Goal: Task Accomplishment & Management: Manage account settings

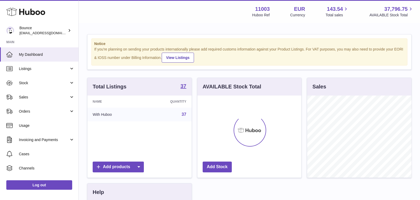
scroll to position [82, 104]
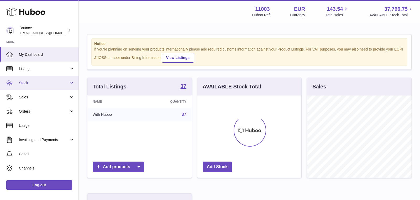
click at [48, 87] on link "Stock" at bounding box center [39, 83] width 79 height 14
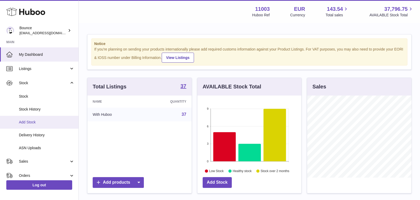
click at [36, 124] on span "Add Stock" at bounding box center [47, 122] width 56 height 5
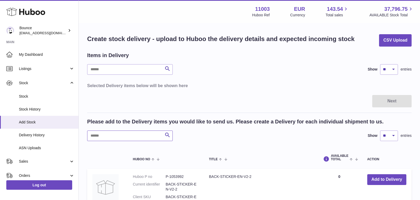
click at [148, 133] on input "text" at bounding box center [130, 135] width 86 height 11
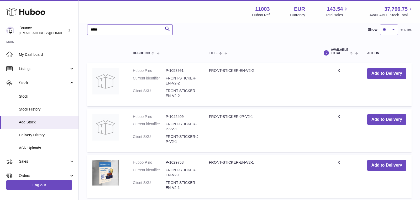
scroll to position [107, 0]
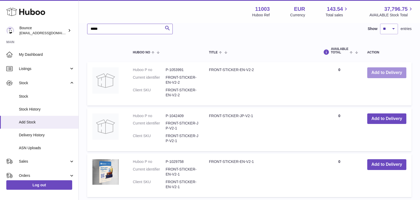
type input "*****"
click at [390, 74] on button "Add to Delivery" at bounding box center [387, 72] width 39 height 11
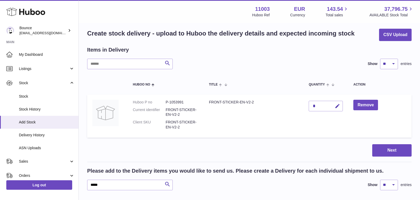
scroll to position [0, 0]
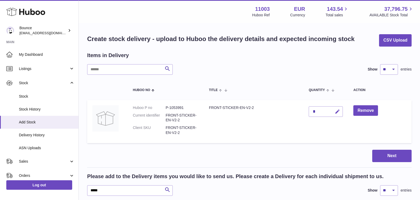
click at [335, 111] on icon "button" at bounding box center [338, 112] width 6 height 6
type input "***"
click at [336, 112] on icon "submit" at bounding box center [337, 111] width 5 height 5
click at [387, 154] on button "Next" at bounding box center [392, 155] width 39 height 12
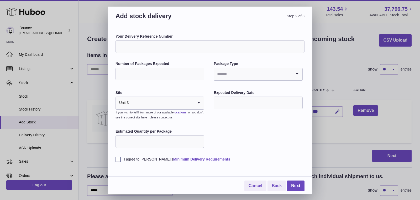
click at [186, 72] on input "Number of Packages Expected" at bounding box center [160, 74] width 89 height 13
type input "*"
click at [191, 49] on input "Your Delivery Reference Number" at bounding box center [210, 46] width 189 height 13
type input "**********"
click at [182, 141] on input "Estimated Quantity per Package" at bounding box center [160, 141] width 89 height 13
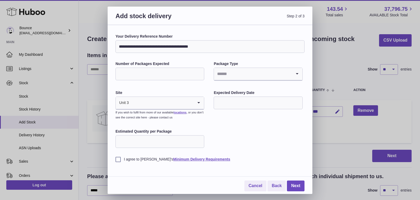
type input "***"
click at [137, 158] on label "I agree to Huboo's Minimum Delivery Requirements" at bounding box center [210, 159] width 189 height 5
click at [286, 181] on div "Cancel Back Next" at bounding box center [210, 181] width 189 height 20
click at [293, 185] on link "Next" at bounding box center [296, 185] width 18 height 11
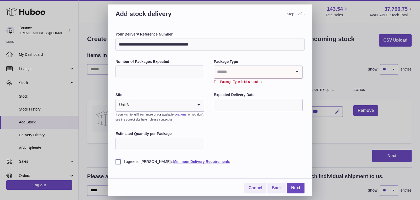
click at [273, 64] on div "Package Type Loading... The Package Type field is required" at bounding box center [258, 71] width 89 height 25
click at [272, 71] on input "Search for option" at bounding box center [253, 72] width 78 height 12
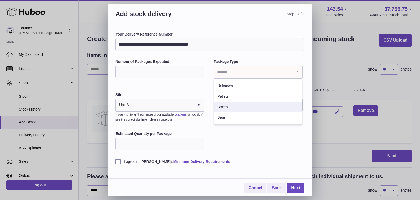
click at [265, 108] on li "Boxes" at bounding box center [258, 107] width 88 height 11
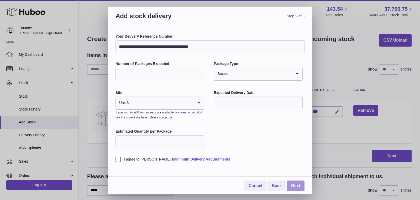
click at [298, 185] on link "Next" at bounding box center [296, 185] width 18 height 11
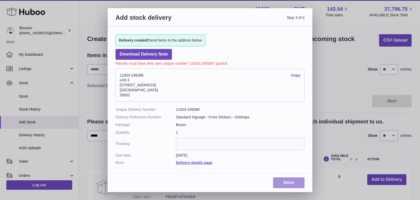
click at [289, 182] on link "Done" at bounding box center [289, 182] width 32 height 11
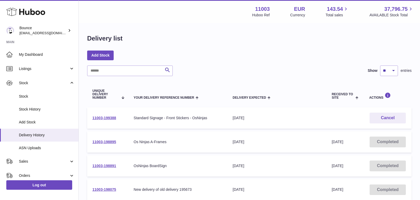
drag, startPoint x: 124, startPoint y: 118, endPoint x: 92, endPoint y: 117, distance: 32.3
click at [92, 117] on td "11003-199388" at bounding box center [107, 117] width 41 height 21
copy link "11003-199388"
click at [59, 67] on span "Listings" at bounding box center [44, 68] width 50 height 5
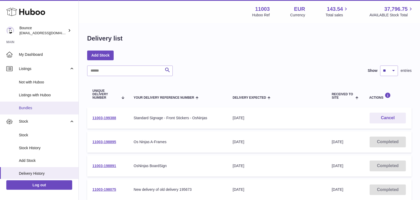
click at [50, 105] on link "Bundles" at bounding box center [39, 107] width 79 height 13
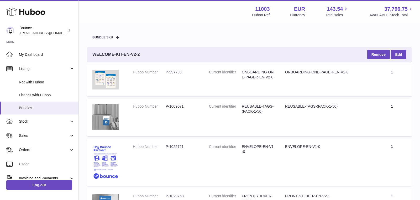
scroll to position [13, 0]
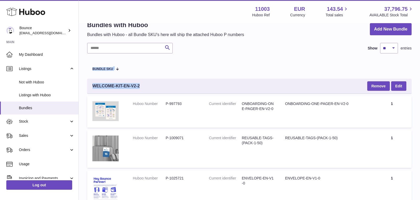
drag, startPoint x: 146, startPoint y: 86, endPoint x: 86, endPoint y: 86, distance: 60.7
click at [144, 83] on div "WELCOME-KIT-EN-V2-2 Remove Edit" at bounding box center [249, 86] width 325 height 15
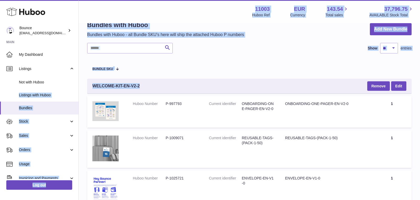
drag, startPoint x: 142, startPoint y: 85, endPoint x: 79, endPoint y: 85, distance: 63.3
click at [139, 79] on div "WELCOME-KIT-EN-V2-2 Remove Edit" at bounding box center [249, 86] width 325 height 15
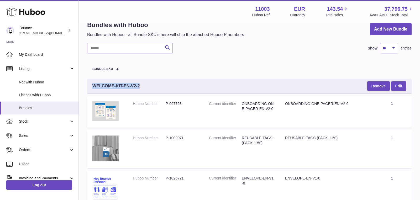
drag, startPoint x: 142, startPoint y: 85, endPoint x: 93, endPoint y: 85, distance: 48.6
click at [93, 85] on div "WELCOME-KIT-EN-V2-2 Remove Edit" at bounding box center [249, 86] width 325 height 15
copy span "WELCOME-KIT-EN-V2-2"
click at [376, 87] on button "Remove" at bounding box center [379, 85] width 23 height 9
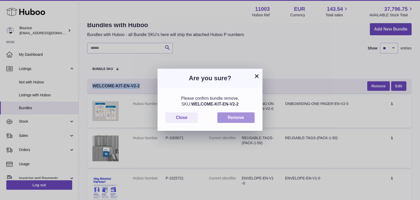
click at [239, 120] on button "Remove" at bounding box center [236, 117] width 37 height 11
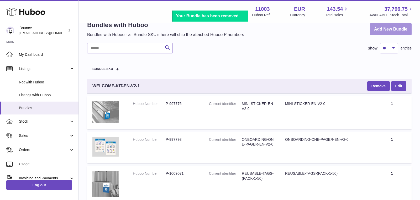
click at [397, 30] on link "Add New Bundle" at bounding box center [391, 29] width 42 height 12
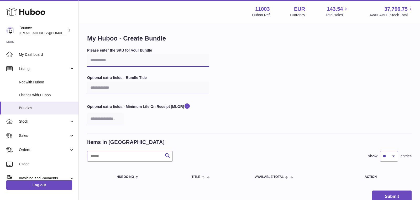
click at [132, 64] on input "text" at bounding box center [148, 60] width 122 height 13
paste input "**********"
type input "**********"
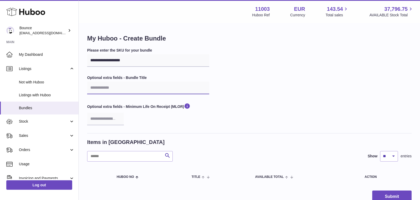
click at [129, 85] on input "text" at bounding box center [148, 87] width 122 height 13
paste input "**********"
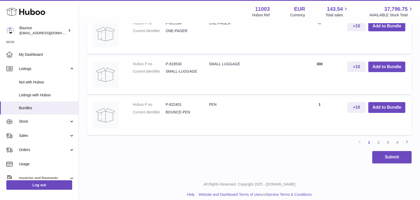
scroll to position [561, 0]
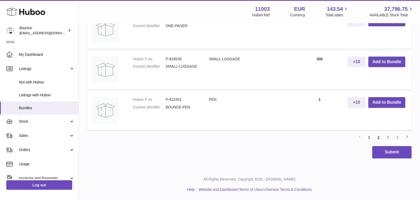
type input "**********"
click at [379, 139] on link "2" at bounding box center [378, 136] width 9 height 9
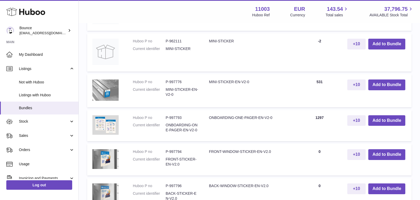
scroll to position [400, 0]
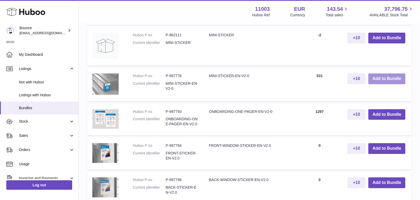
click at [380, 79] on button "Add to Bundle" at bounding box center [387, 78] width 37 height 11
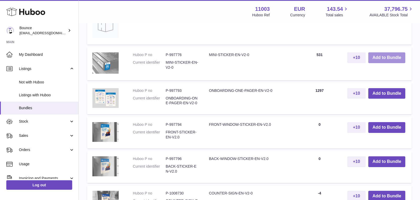
scroll to position [466, 0]
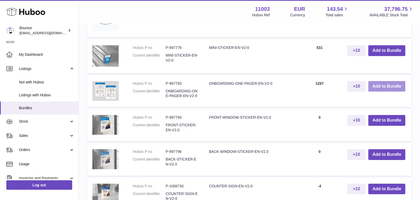
click at [381, 85] on button "Add to Bundle" at bounding box center [387, 86] width 37 height 11
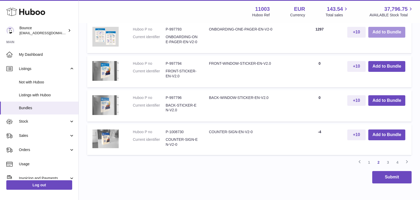
scroll to position [579, 0]
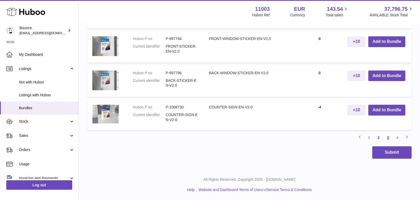
click at [389, 136] on link "3" at bounding box center [388, 137] width 9 height 9
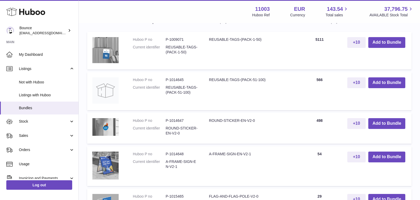
scroll to position [306, 0]
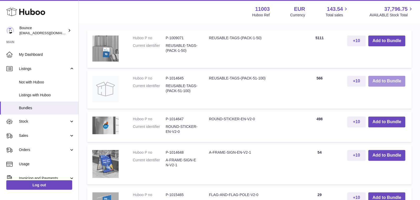
click at [392, 81] on button "Add to Bundle" at bounding box center [387, 81] width 37 height 11
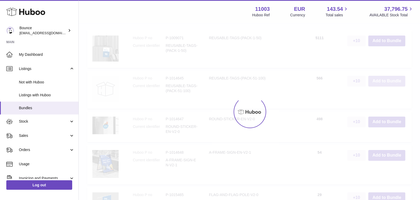
scroll to position [347, 0]
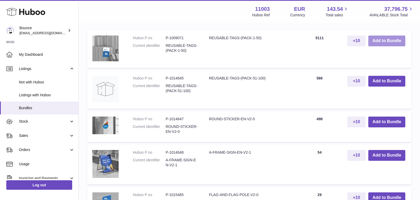
click at [390, 40] on button "Add to Bundle" at bounding box center [387, 40] width 37 height 11
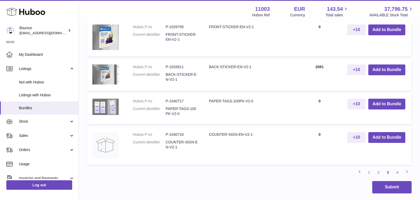
scroll to position [642, 0]
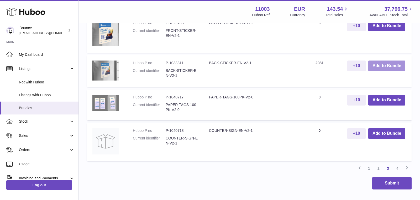
click at [397, 66] on button "Add to Bundle" at bounding box center [387, 65] width 37 height 11
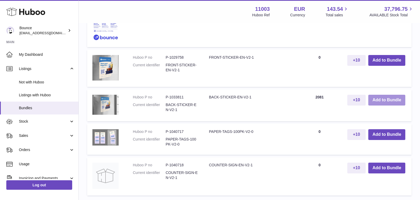
scroll to position [676, 0]
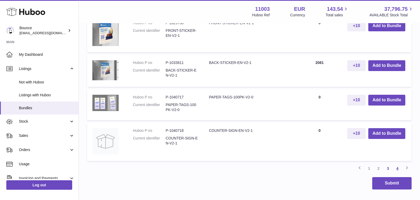
click at [395, 167] on link "4" at bounding box center [397, 167] width 9 height 9
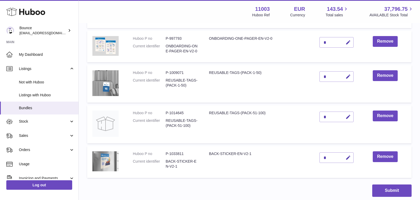
scroll to position [195, 0]
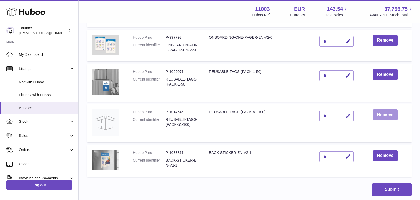
click at [384, 112] on button "Remove" at bounding box center [385, 114] width 25 height 11
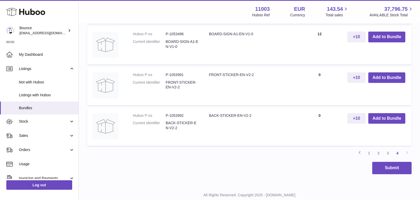
scroll to position [549, 0]
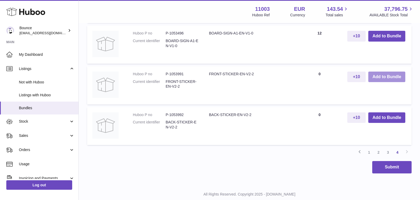
click at [387, 79] on button "Add to Bundle" at bounding box center [387, 76] width 37 height 11
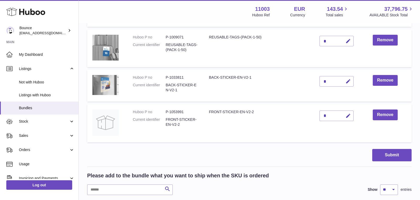
scroll to position [238, 0]
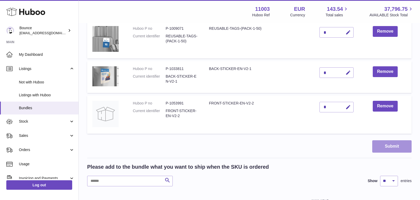
click at [395, 146] on button "Submit" at bounding box center [392, 146] width 39 height 12
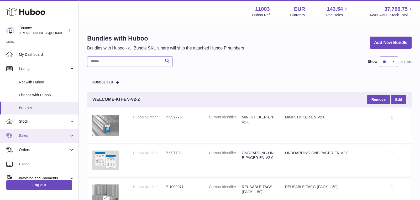
scroll to position [25, 0]
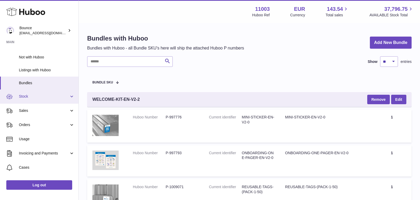
click at [58, 96] on span "Stock" at bounding box center [44, 96] width 50 height 5
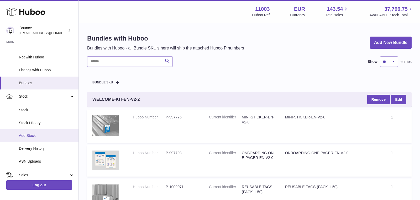
click at [44, 135] on span "Add Stock" at bounding box center [47, 135] width 56 height 5
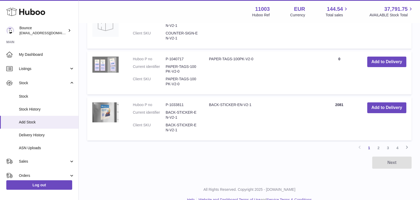
scroll to position [494, 0]
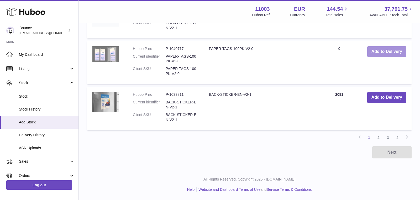
click at [381, 49] on button "Add to Delivery" at bounding box center [387, 51] width 39 height 11
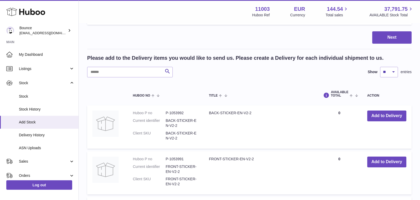
scroll to position [0, 0]
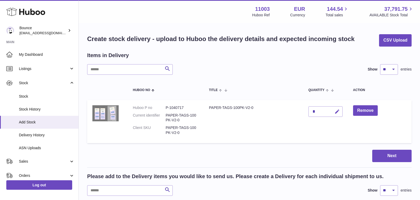
click at [335, 112] on icon "button" at bounding box center [338, 112] width 6 height 6
type input "****"
click at [337, 109] on icon "submit" at bounding box center [337, 111] width 5 height 5
click at [386, 160] on button "Next" at bounding box center [392, 155] width 39 height 12
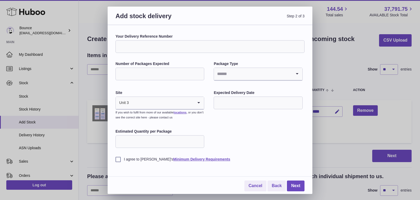
click at [251, 45] on input "Your Delivery Reference Number" at bounding box center [210, 46] width 189 height 13
click at [162, 46] on input "**********" at bounding box center [210, 46] width 189 height 13
type input "**********"
click at [152, 74] on input "Number of Packages Expected" at bounding box center [160, 74] width 89 height 13
type input "**"
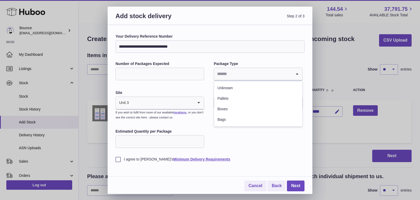
click at [229, 71] on input "Search for option" at bounding box center [253, 74] width 78 height 12
click at [232, 107] on li "Boxes" at bounding box center [258, 109] width 88 height 11
click at [185, 140] on input "Estimated Quantity per Package" at bounding box center [160, 141] width 89 height 13
click at [271, 149] on div "I agree to Huboo's Minimum Delivery Requirements" at bounding box center [210, 155] width 189 height 13
click at [117, 161] on label "I agree to Huboo's Minimum Delivery Requirements" at bounding box center [210, 159] width 189 height 5
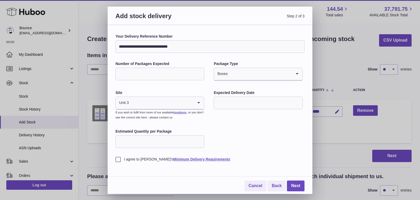
click at [230, 96] on input "text" at bounding box center [258, 102] width 89 height 13
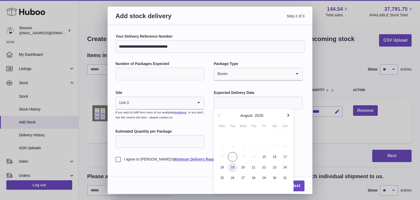
click at [232, 168] on span "19" at bounding box center [232, 166] width 9 height 9
type input "**********"
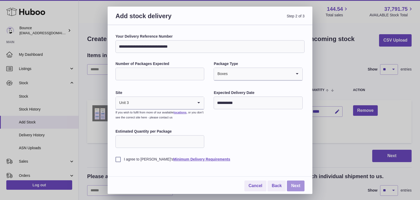
click at [290, 181] on link "Next" at bounding box center [296, 185] width 18 height 11
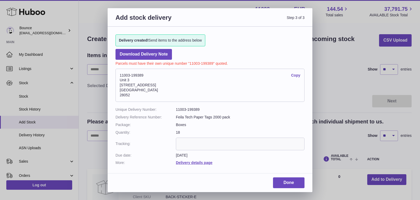
click at [227, 136] on dl "Unique Delivery Number: 11003-199389 Delivery Reference Number: Feila Tech Pape…" at bounding box center [210, 136] width 189 height 58
click at [226, 142] on input "text" at bounding box center [240, 143] width 129 height 13
paste input "**********"
type input "**********"
click at [281, 180] on link "Done" at bounding box center [289, 182] width 32 height 11
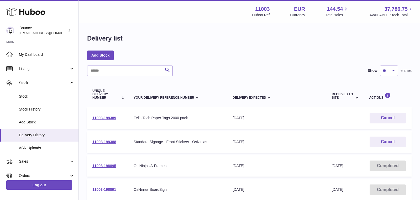
click at [162, 119] on div "Feila Tech Paper Tags 2000 pack" at bounding box center [178, 117] width 89 height 5
click at [109, 120] on td "11003-199389" at bounding box center [107, 117] width 41 height 21
click at [109, 117] on link "11003-199389" at bounding box center [104, 118] width 24 height 4
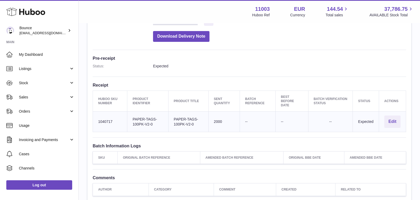
scroll to position [114, 0]
drag, startPoint x: 196, startPoint y: 124, endPoint x: 174, endPoint y: 117, distance: 22.7
click at [174, 117] on td "Product title PAPER-TAGS-100PK-V2-0" at bounding box center [188, 121] width 40 height 20
copy td "PAPER-TAGS-100PK-V2-0"
